Goal: Transaction & Acquisition: Purchase product/service

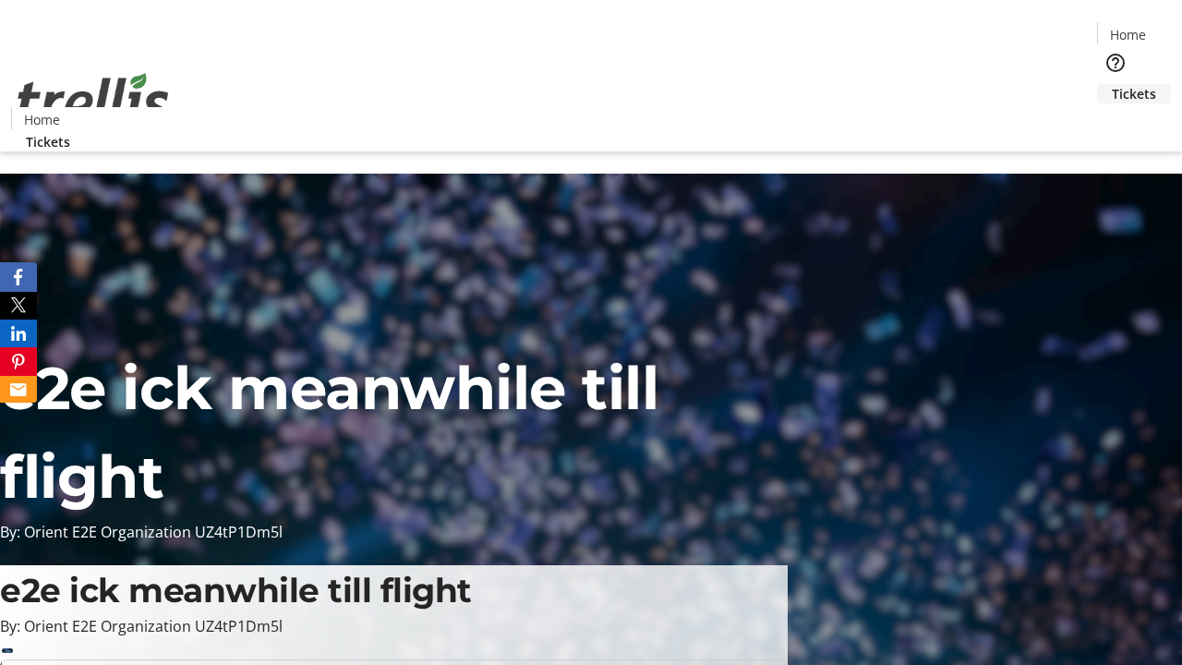
click at [1112, 84] on span "Tickets" at bounding box center [1134, 93] width 44 height 19
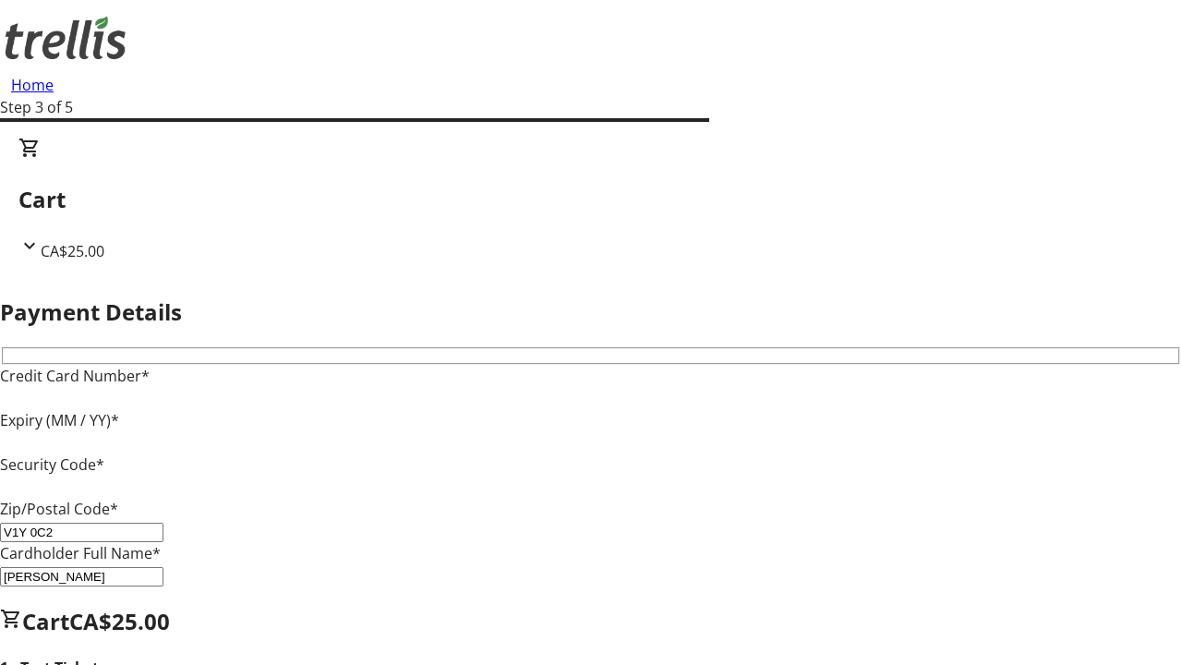
type input "V1Y 0C2"
